Goal: Find contact information: Find contact information

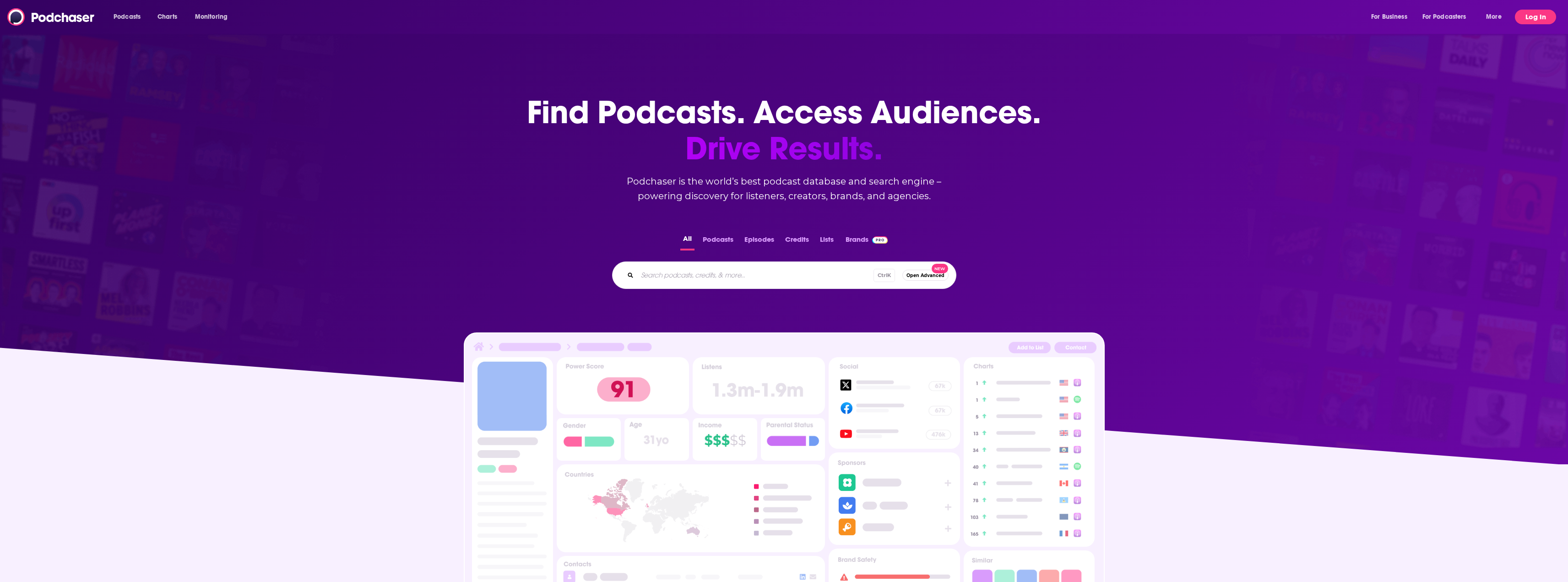
click at [1534, 21] on button "Log In" at bounding box center [1535, 17] width 41 height 15
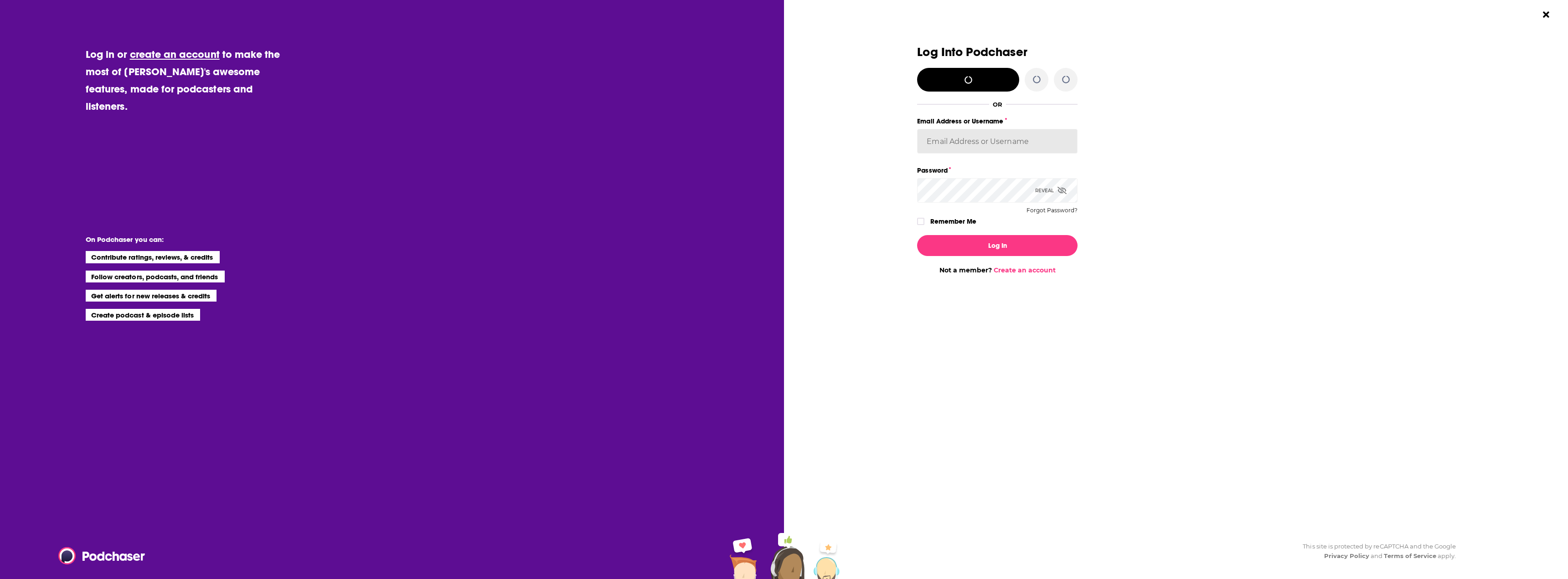
type input "[PERSON_NAME][EMAIL_ADDRESS][DOMAIN_NAME]"
click at [996, 238] on button "Log In" at bounding box center [998, 245] width 161 height 21
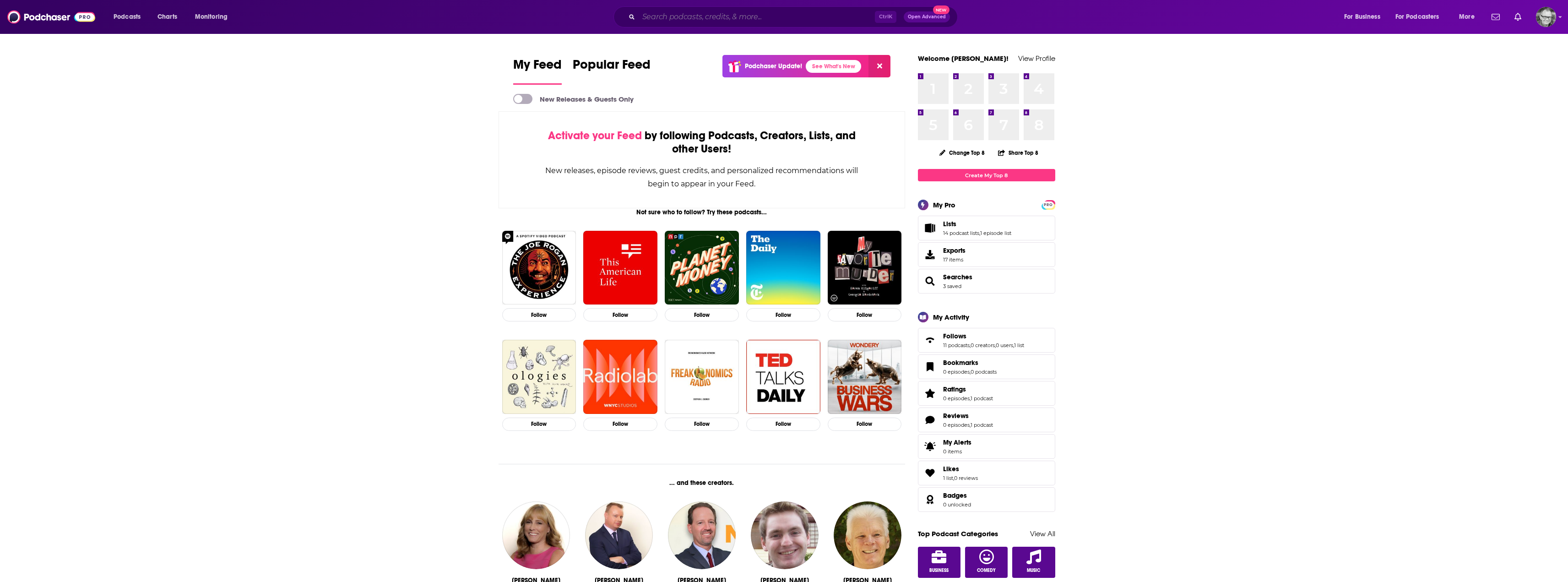
click at [712, 17] on input "Search podcasts, credits, & more..." at bounding box center [757, 17] width 236 height 15
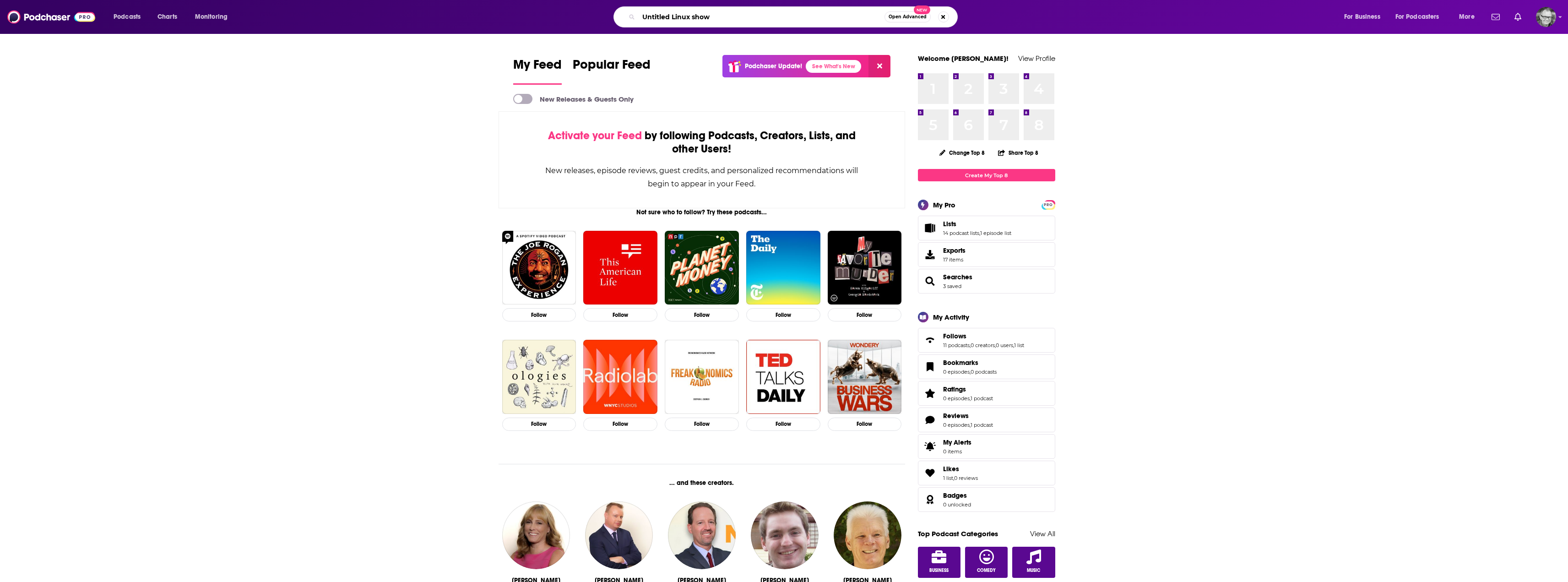
type input "Untitled Linux show"
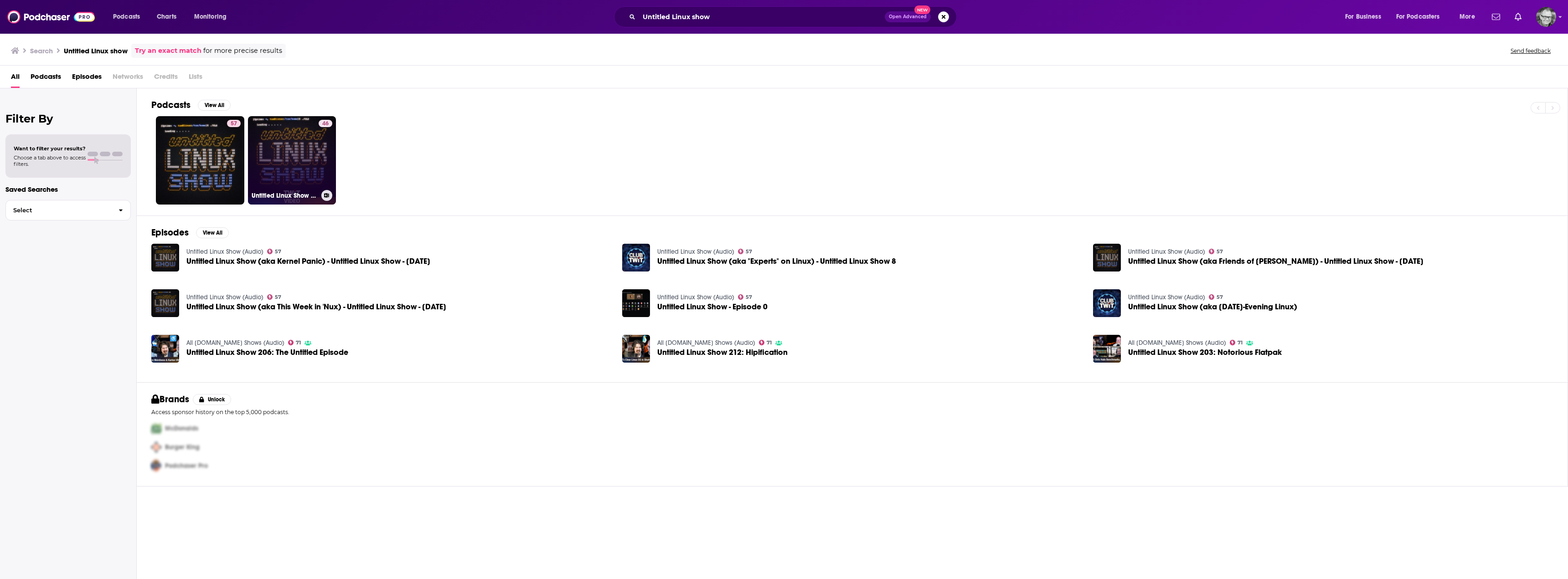
click at [297, 156] on link "46 Untitled Linux Show (Video)" at bounding box center [292, 160] width 88 height 88
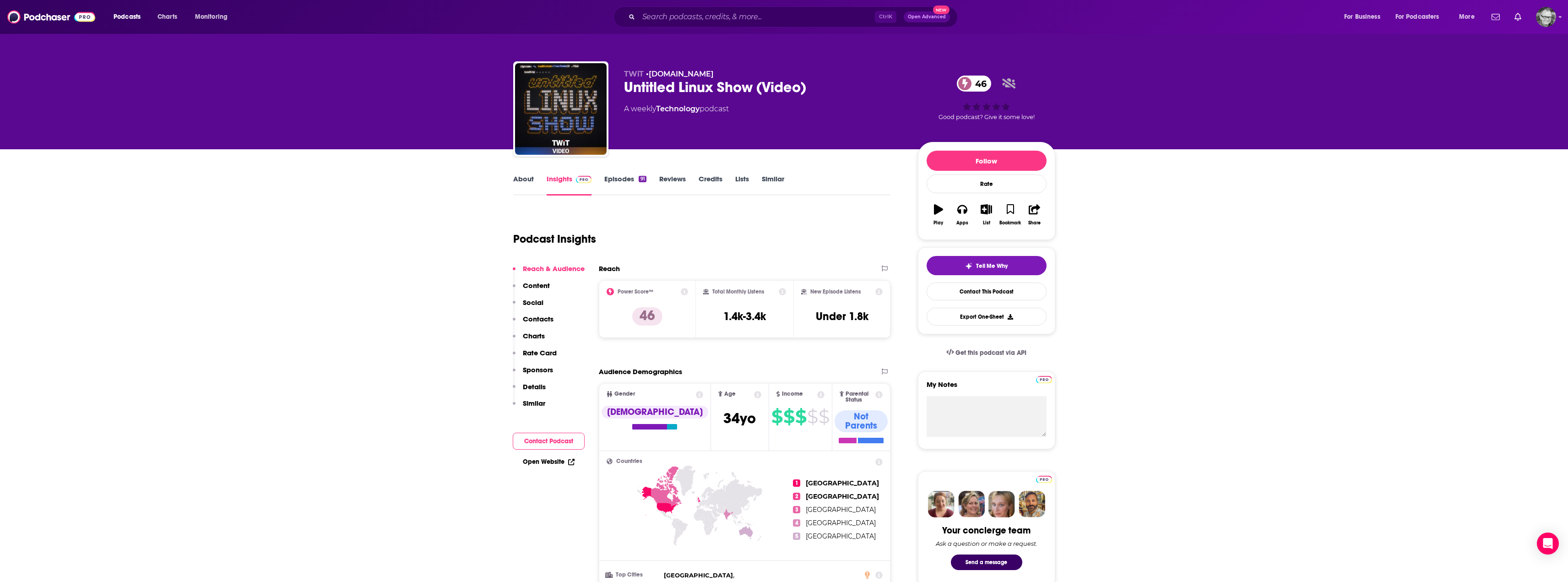
click at [617, 182] on link "Episodes 91" at bounding box center [625, 185] width 42 height 21
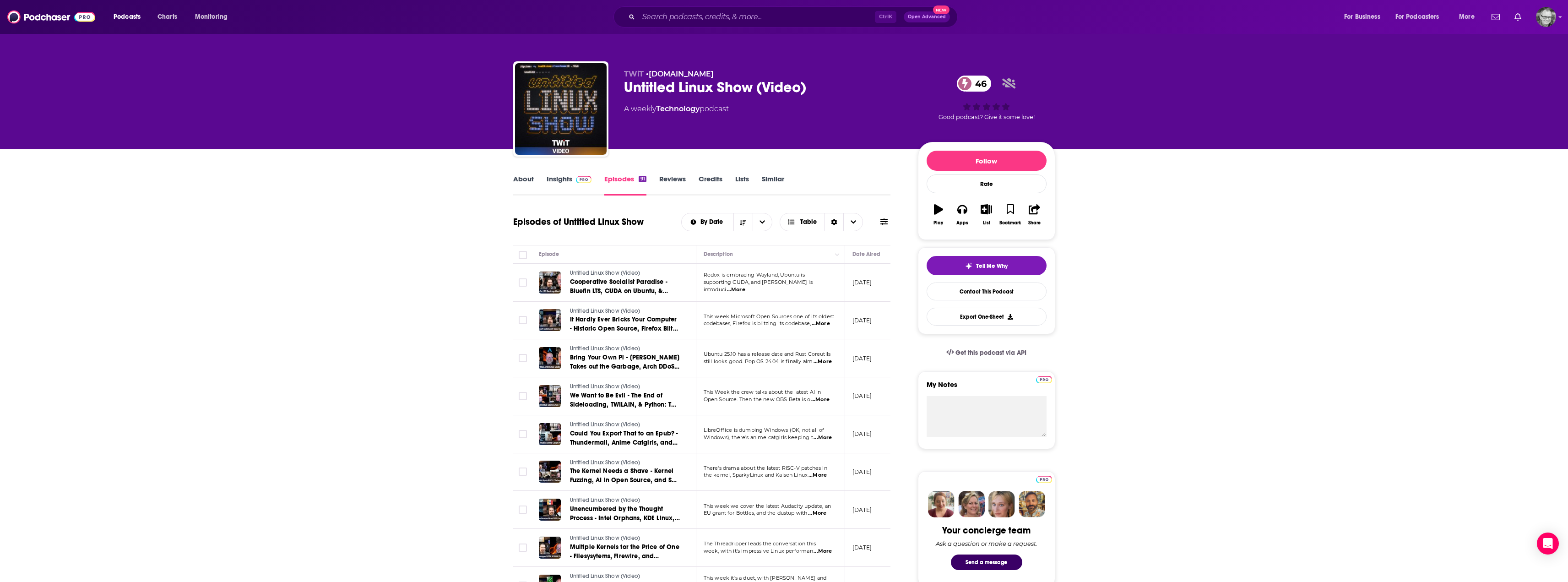
click at [560, 180] on link "Insights" at bounding box center [569, 185] width 45 height 21
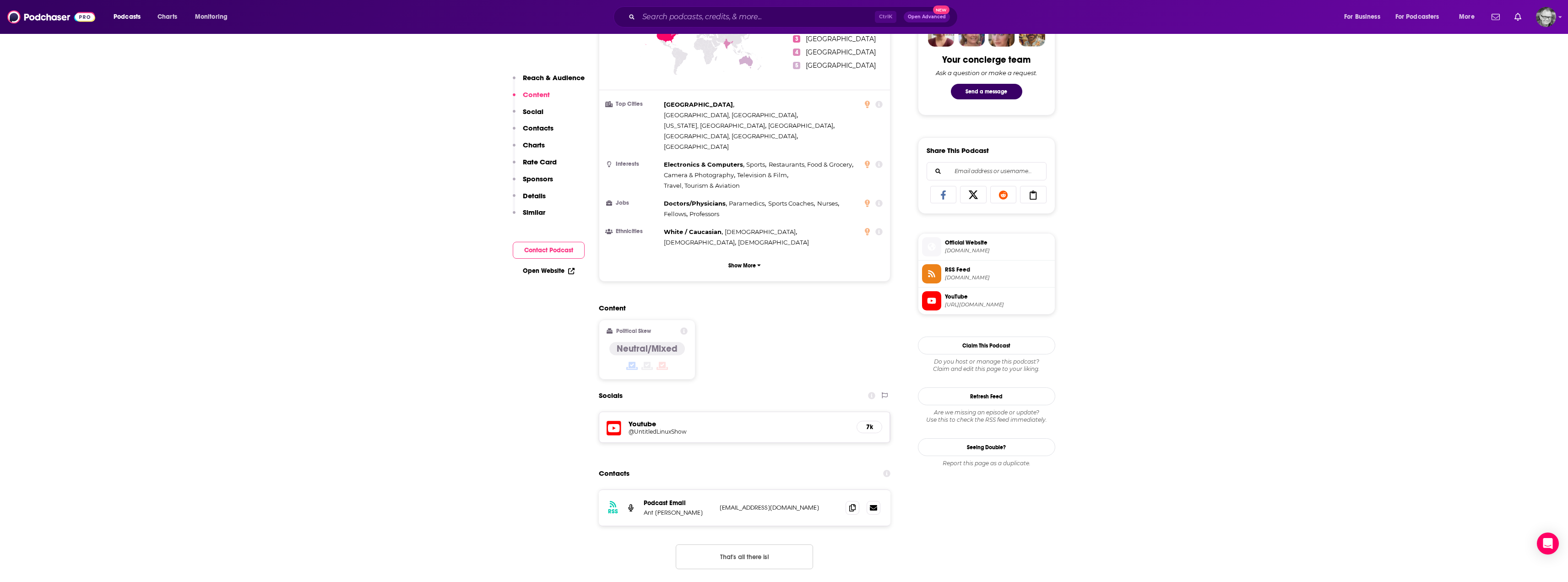
scroll to position [641, 0]
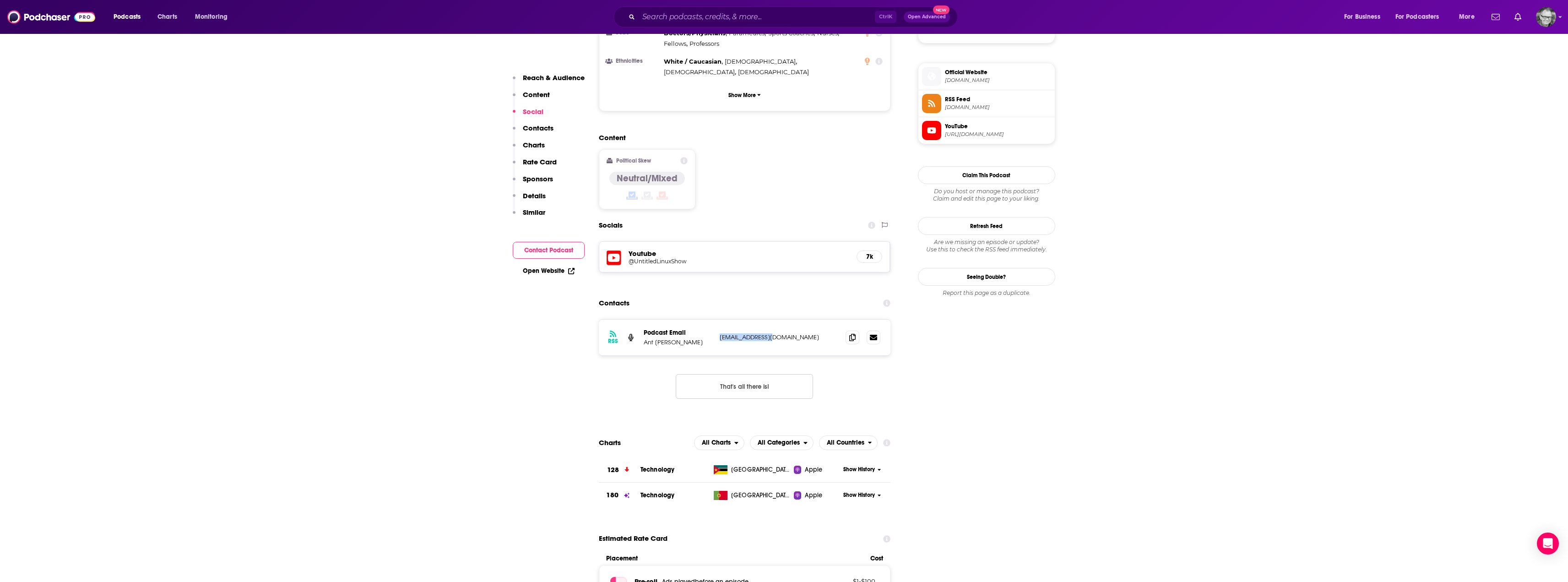
drag, startPoint x: 788, startPoint y: 282, endPoint x: 717, endPoint y: 286, distance: 71.1
click at [717, 320] on div "RSS Podcast Email Ant [PERSON_NAME] [EMAIL_ADDRESS][DOMAIN_NAME] [EMAIL_ADDRESS…" at bounding box center [745, 337] width 292 height 35
copy p "[EMAIL_ADDRESS][DOMAIN_NAME]"
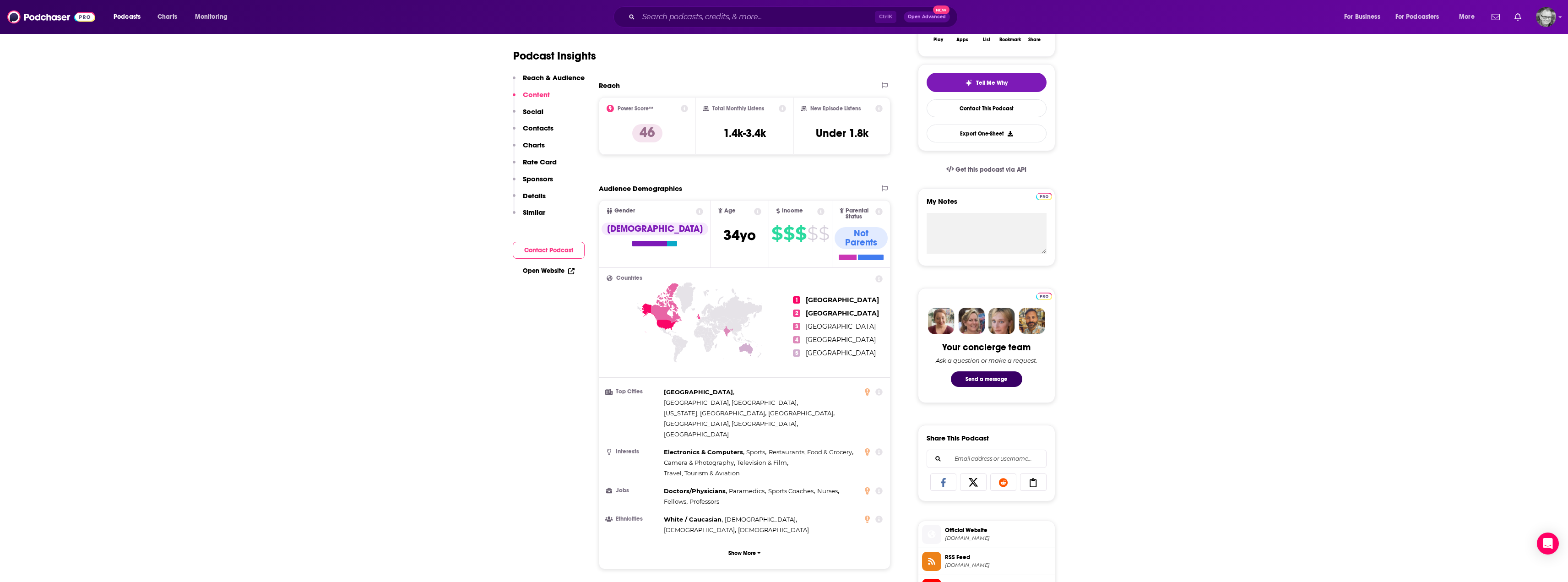
scroll to position [0, 0]
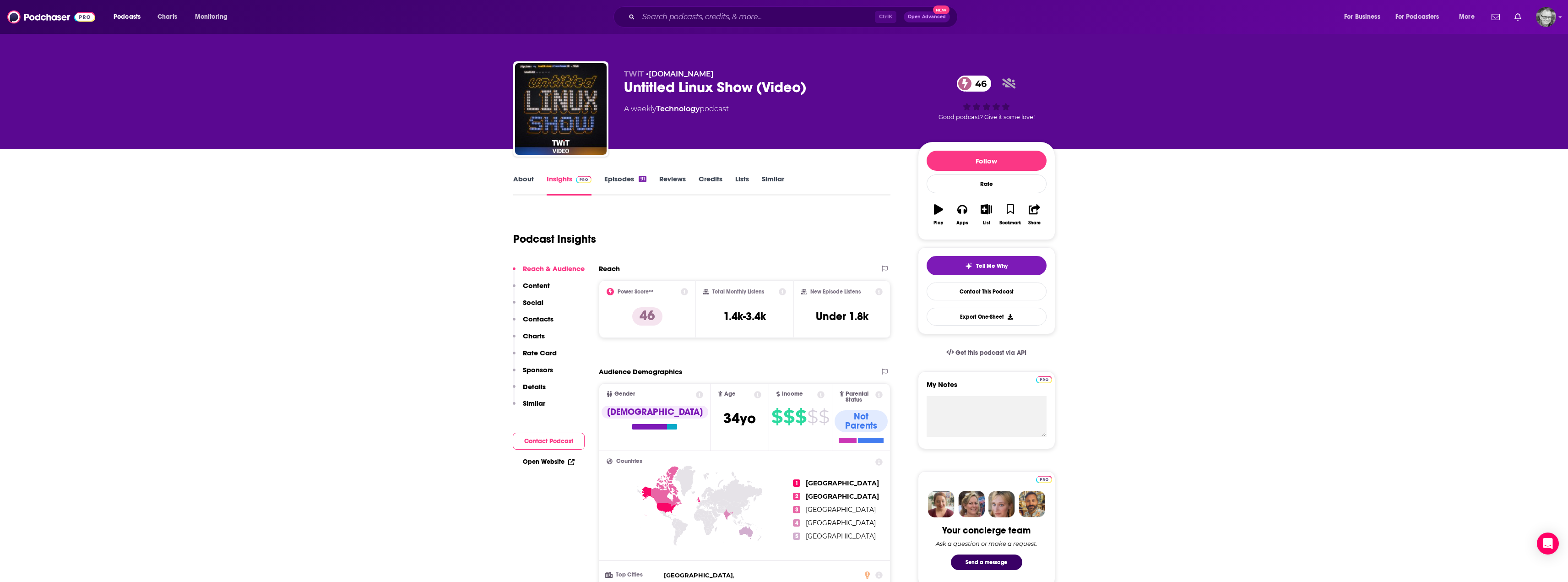
drag, startPoint x: 621, startPoint y: 179, endPoint x: 212, endPoint y: 0, distance: 446.5
click at [621, 179] on link "Episodes 91" at bounding box center [625, 185] width 42 height 21
